Goal: Find specific fact

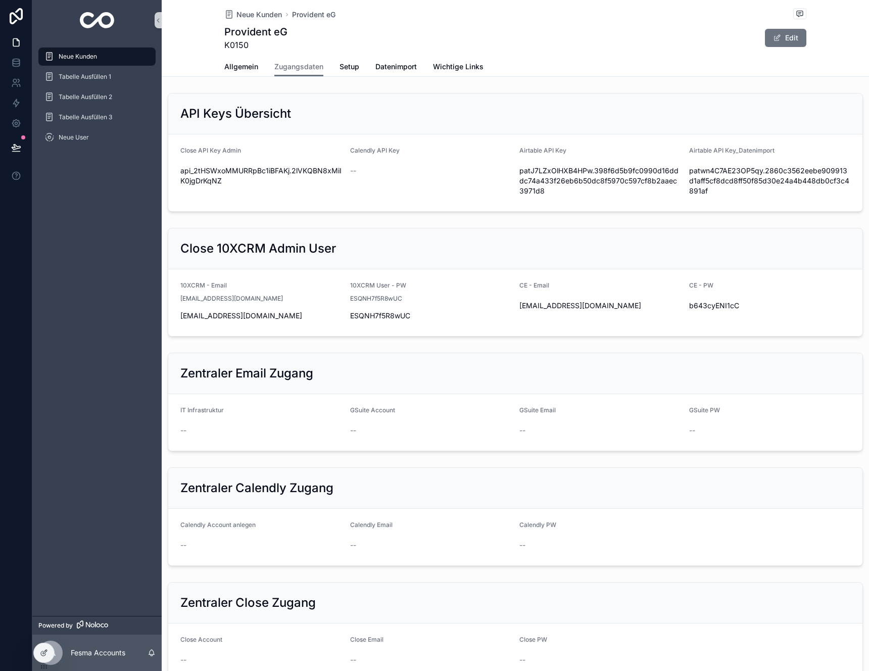
scroll to position [498, 0]
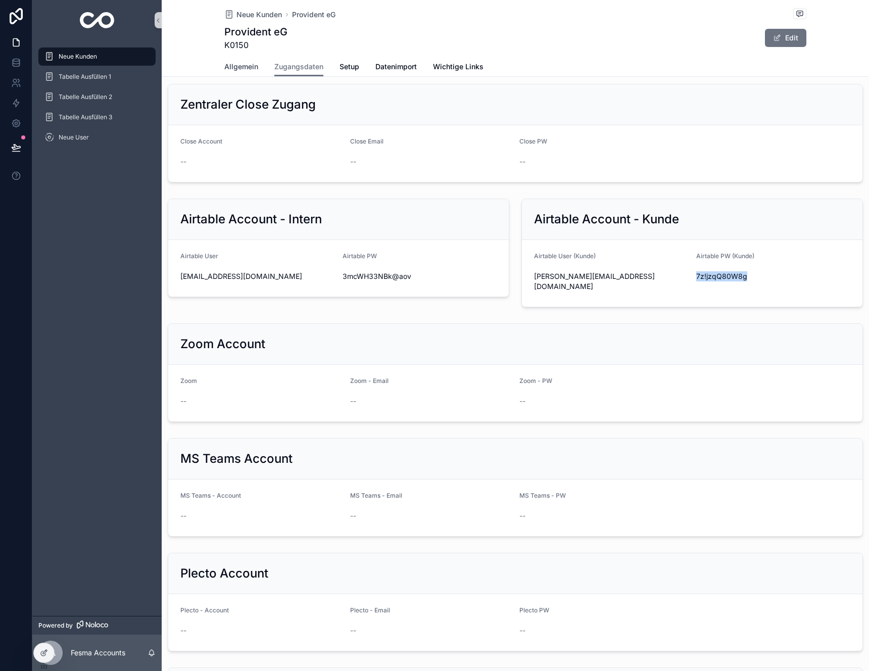
click at [244, 70] on span "Allgemein" at bounding box center [241, 67] width 34 height 10
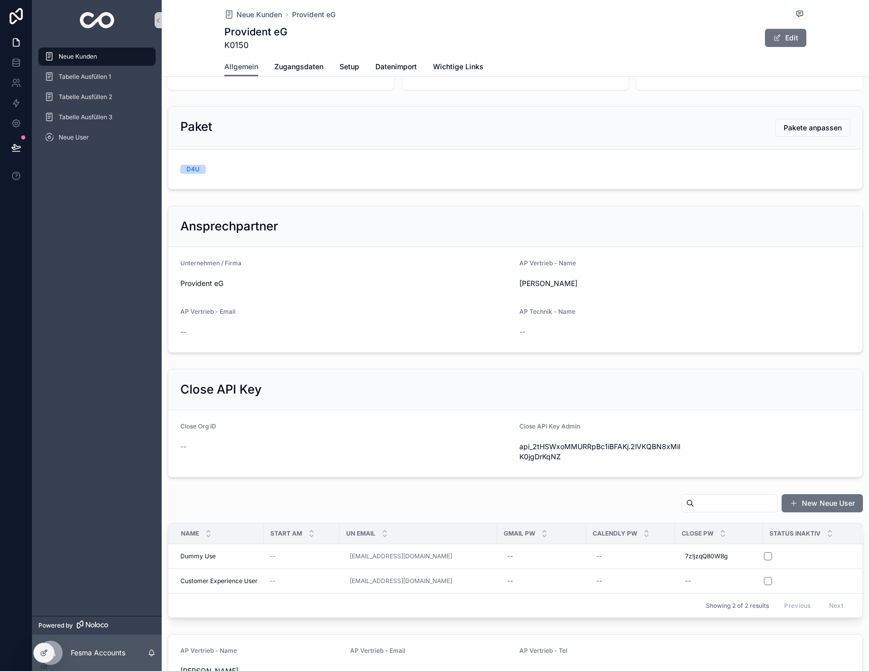
scroll to position [22, 0]
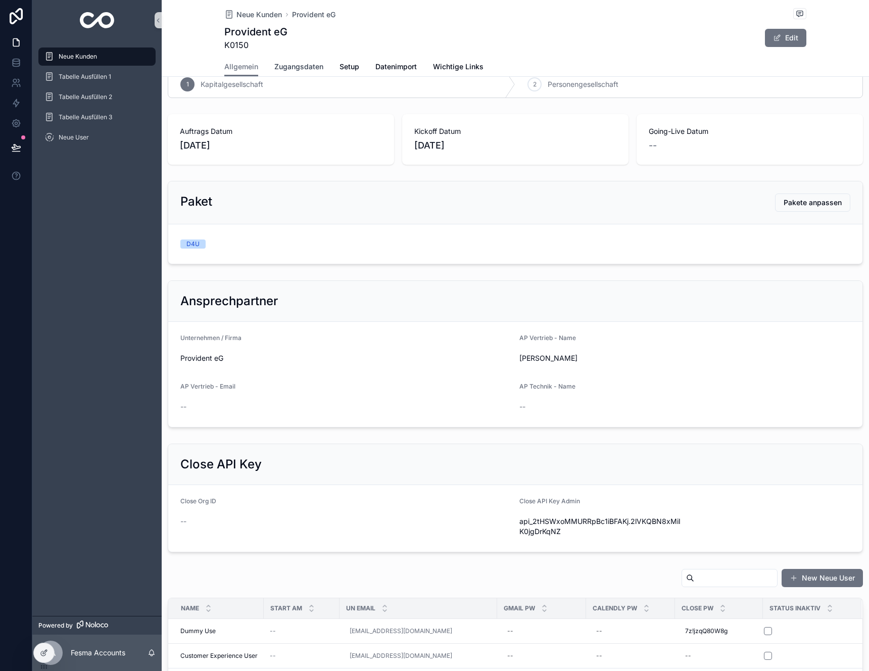
drag, startPoint x: 298, startPoint y: 69, endPoint x: 308, endPoint y: 71, distance: 10.3
click at [298, 69] on span "Zugangsdaten" at bounding box center [298, 67] width 49 height 10
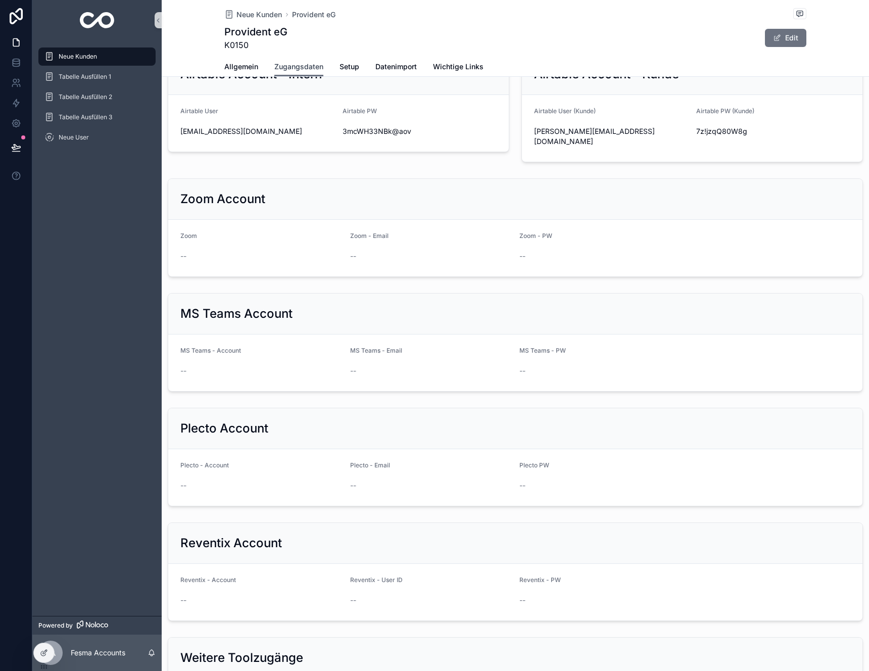
scroll to position [796, 0]
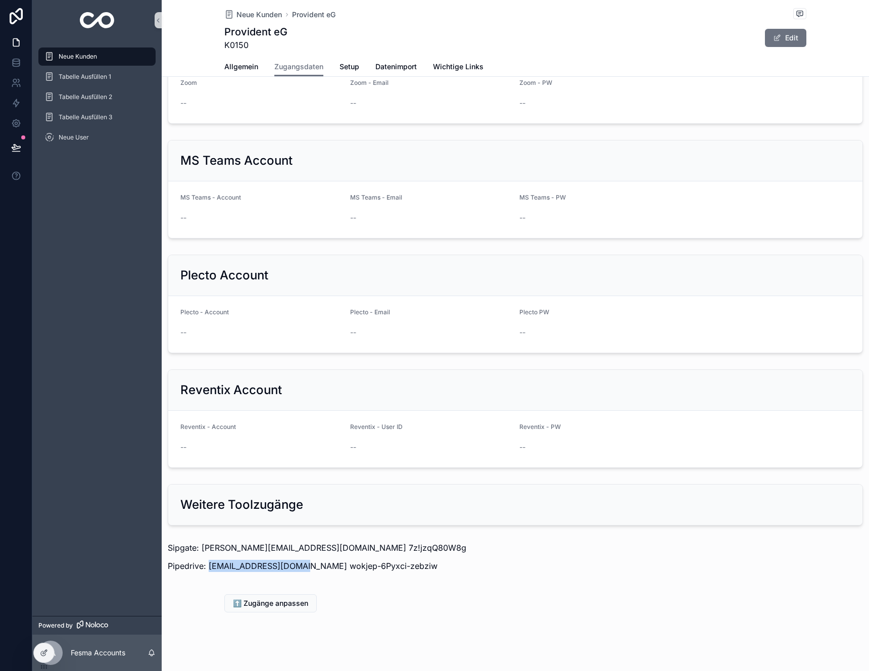
drag, startPoint x: 297, startPoint y: 557, endPoint x: 208, endPoint y: 555, distance: 89.0
click at [208, 560] on p "Pipedrive: [EMAIL_ADDRESS][DOMAIN_NAME] wokjep-6Pyxci-zebziw" at bounding box center [515, 566] width 695 height 12
copy p "[EMAIL_ADDRESS][DOMAIN_NAME]"
click at [388, 560] on p "Pipedrive: [EMAIL_ADDRESS][DOMAIN_NAME] wokjep-6Pyxci-zebziw" at bounding box center [515, 566] width 695 height 12
drag, startPoint x: 392, startPoint y: 556, endPoint x: 304, endPoint y: 559, distance: 88.5
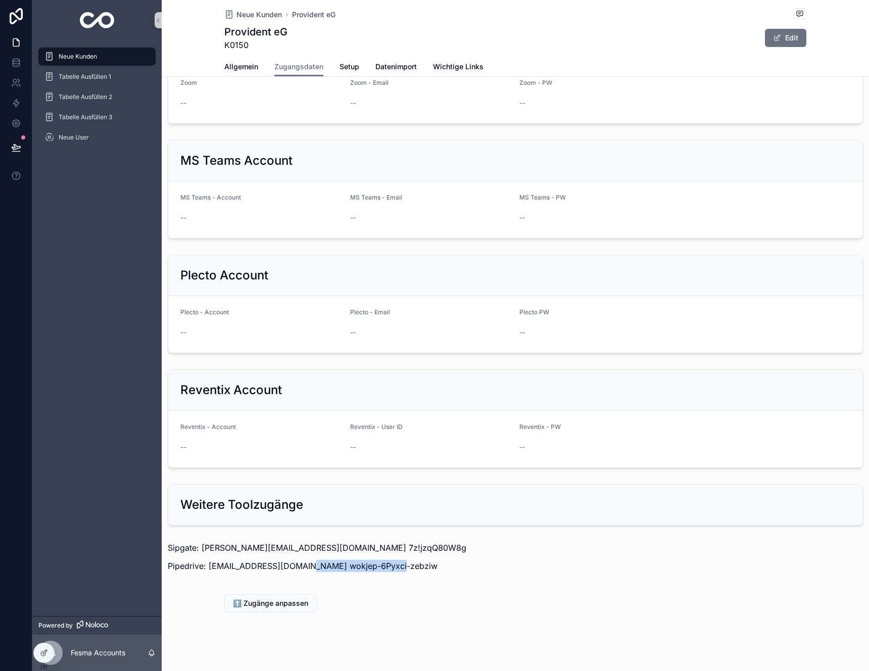
click at [304, 560] on p "Pipedrive: [EMAIL_ADDRESS][DOMAIN_NAME] wokjep-6Pyxci-zebziw" at bounding box center [515, 566] width 695 height 12
copy p "wokjep-6Pyxci-zebziw"
